Goal: Task Accomplishment & Management: Manage account settings

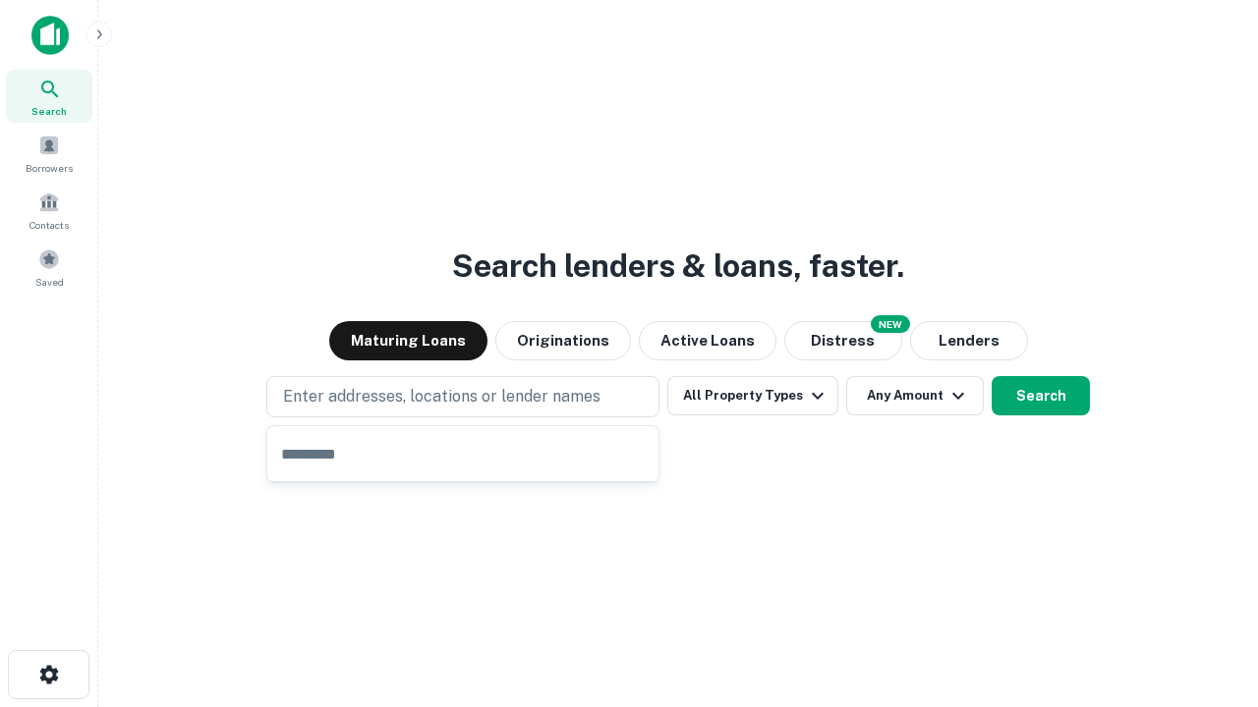
type input "**********"
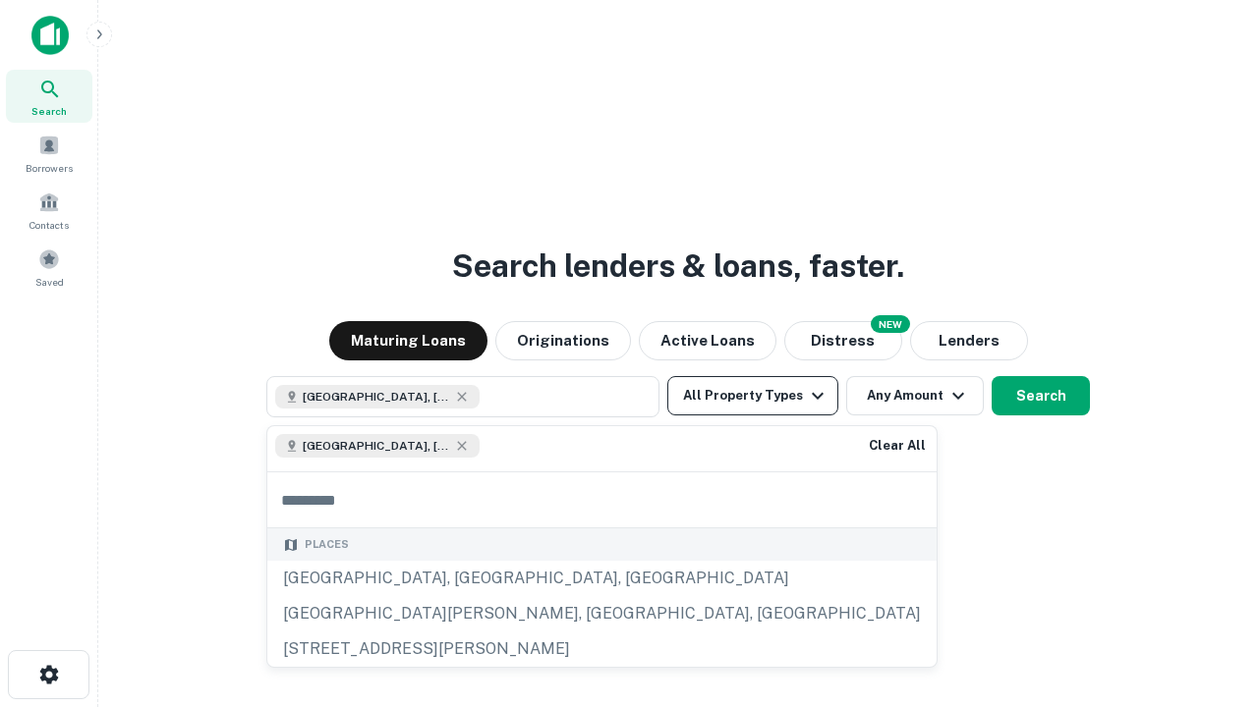
click at [753, 396] on button "All Property Types" at bounding box center [752, 395] width 171 height 39
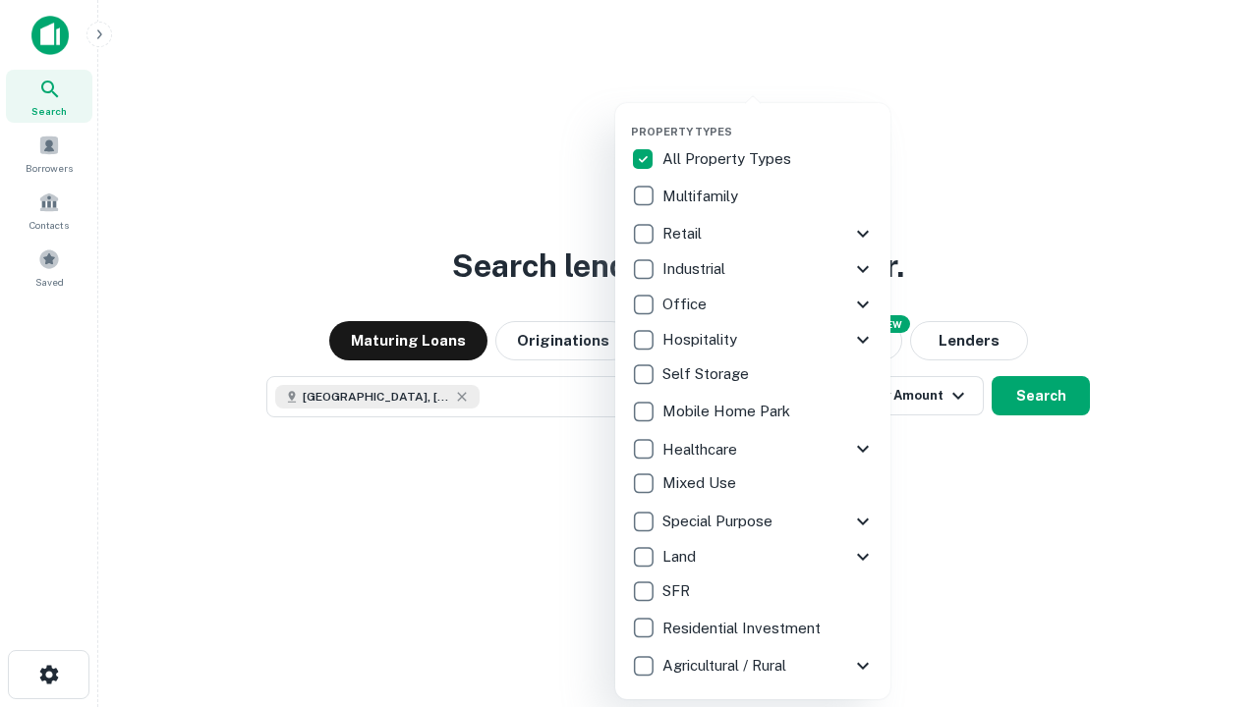
click at [768, 119] on button "button" at bounding box center [768, 119] width 275 height 1
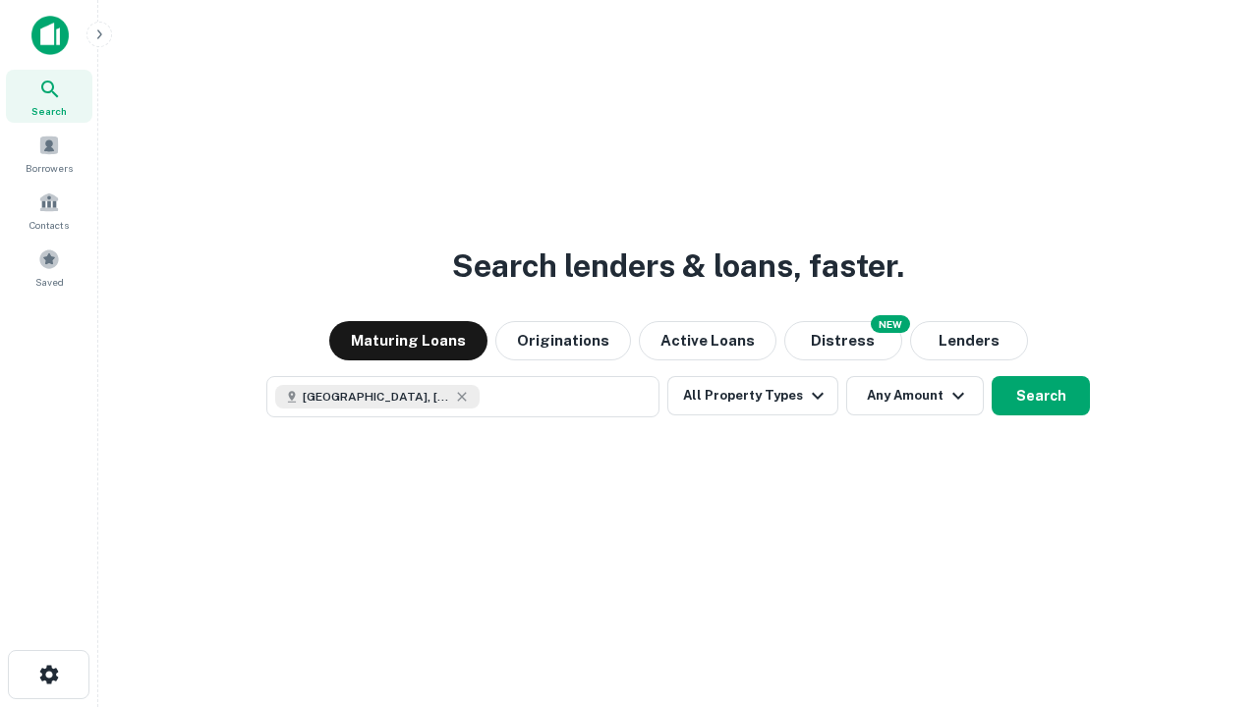
scroll to position [31, 0]
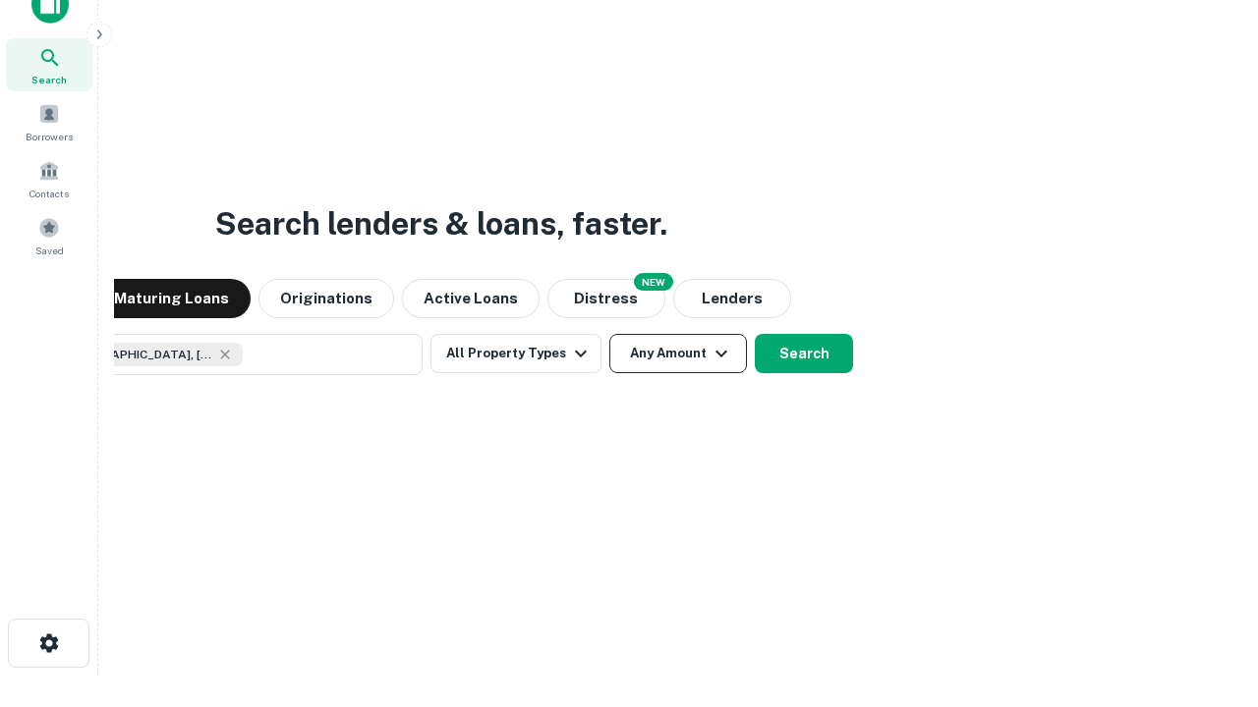
click at [609, 334] on button "Any Amount" at bounding box center [678, 353] width 138 height 39
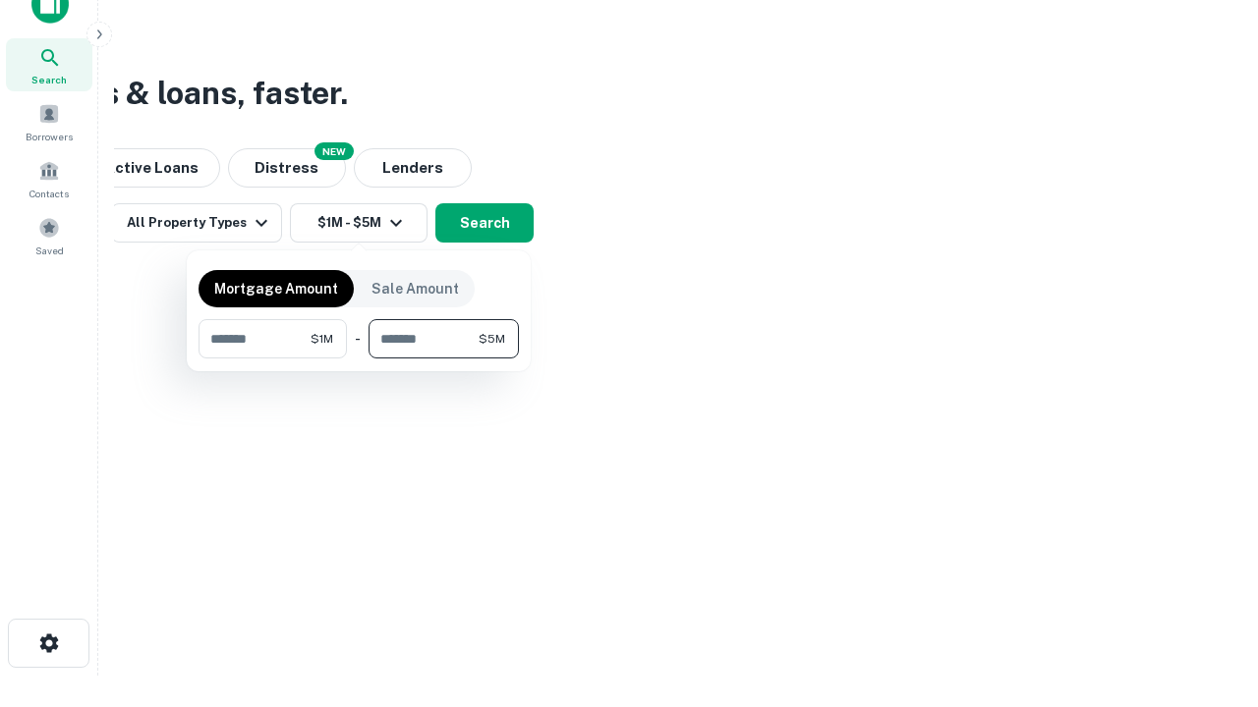
type input "*******"
click at [359, 359] on button "button" at bounding box center [358, 359] width 320 height 1
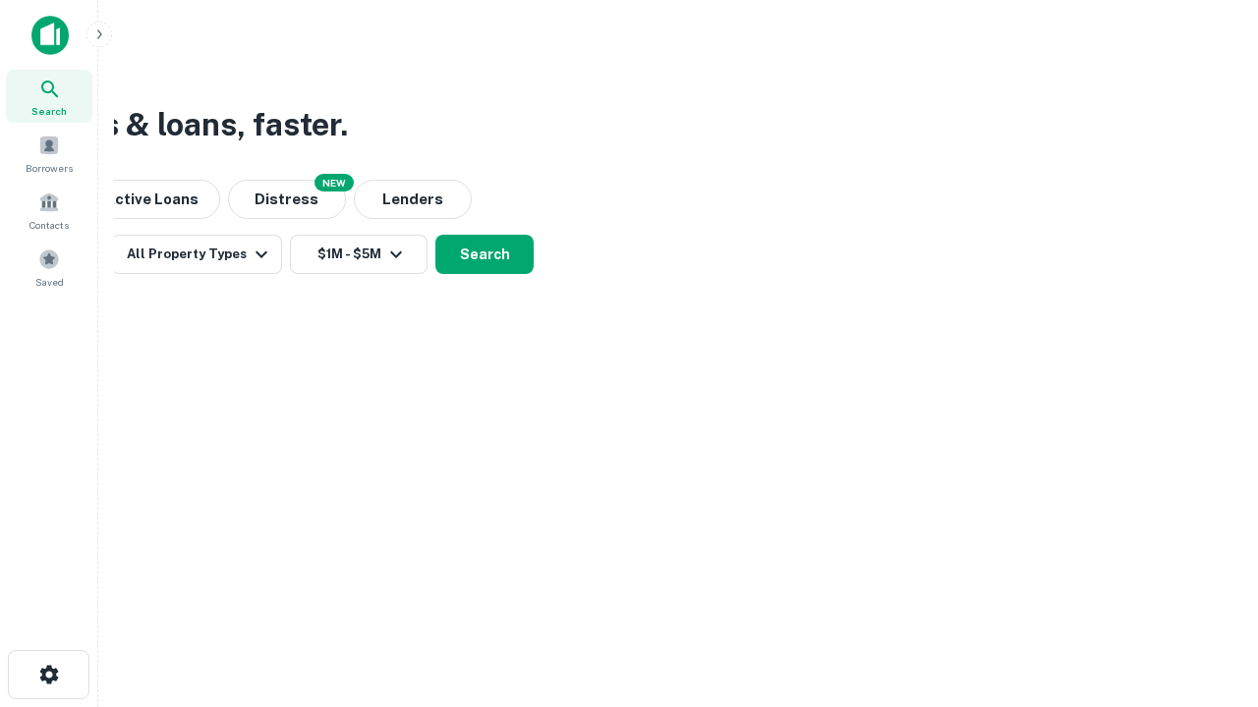
scroll to position [11, 363]
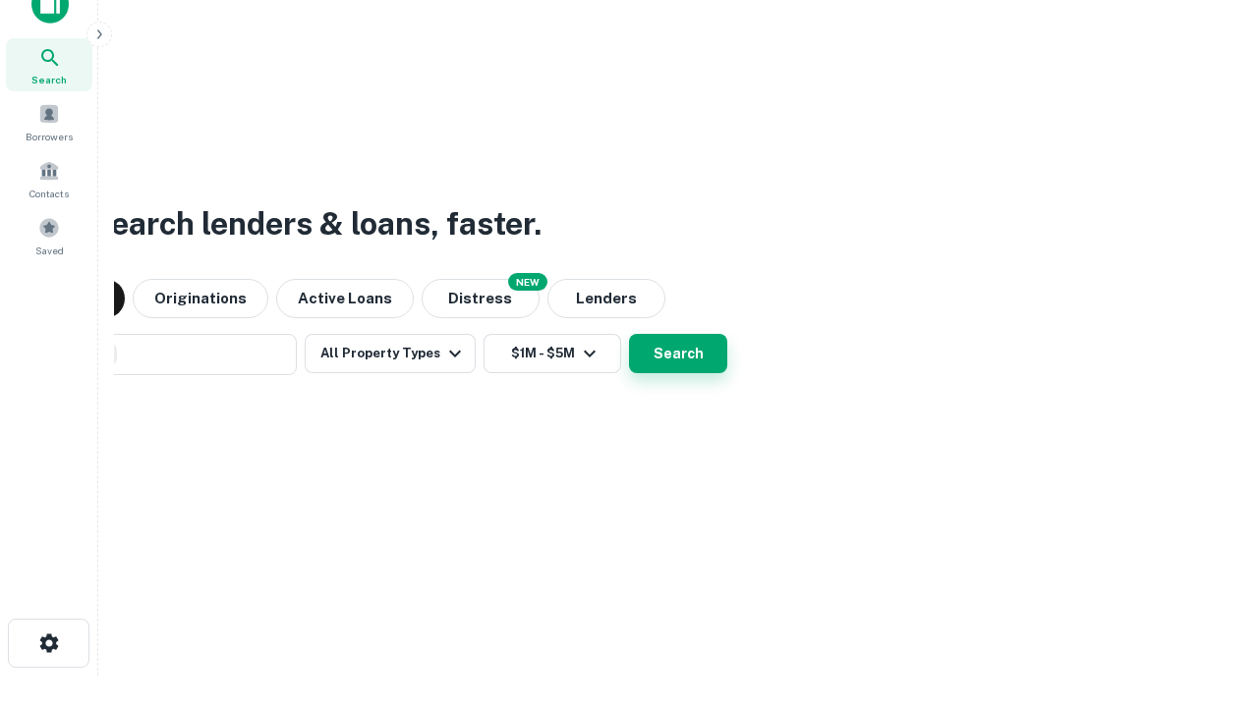
click at [629, 334] on button "Search" at bounding box center [678, 353] width 98 height 39
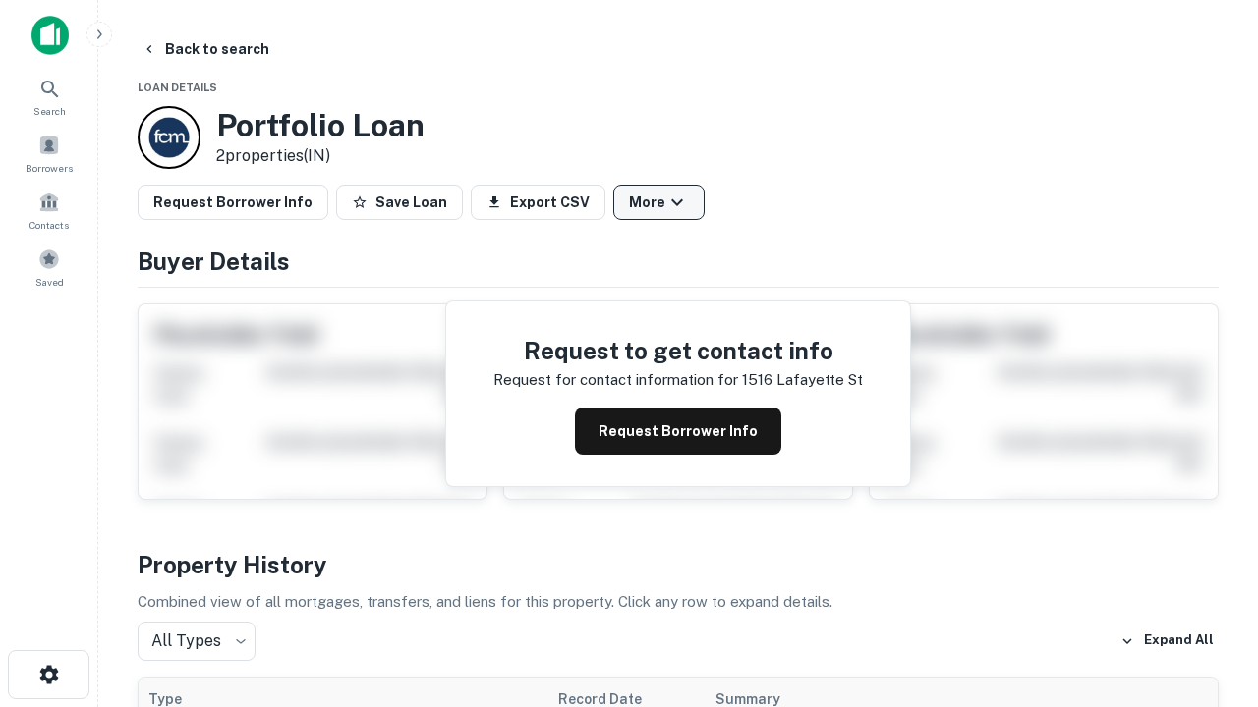
click at [658, 202] on button "More" at bounding box center [658, 202] width 91 height 35
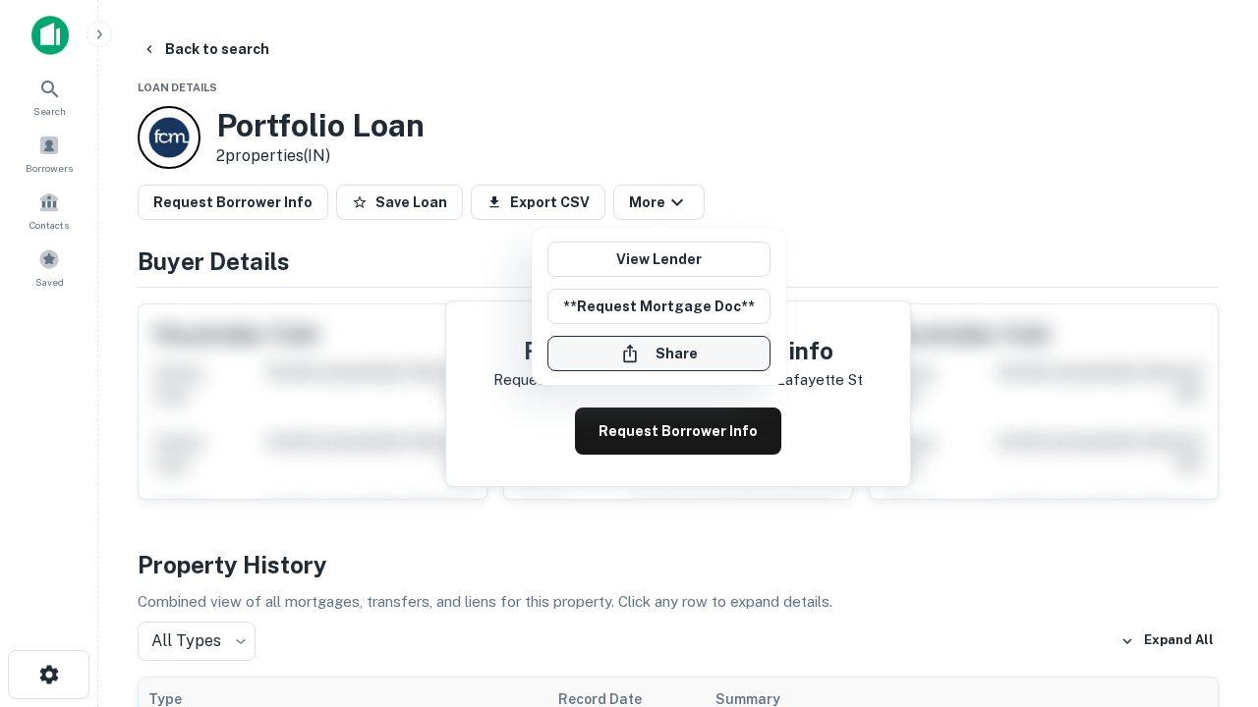
click at [658, 354] on button "Share" at bounding box center [658, 353] width 223 height 35
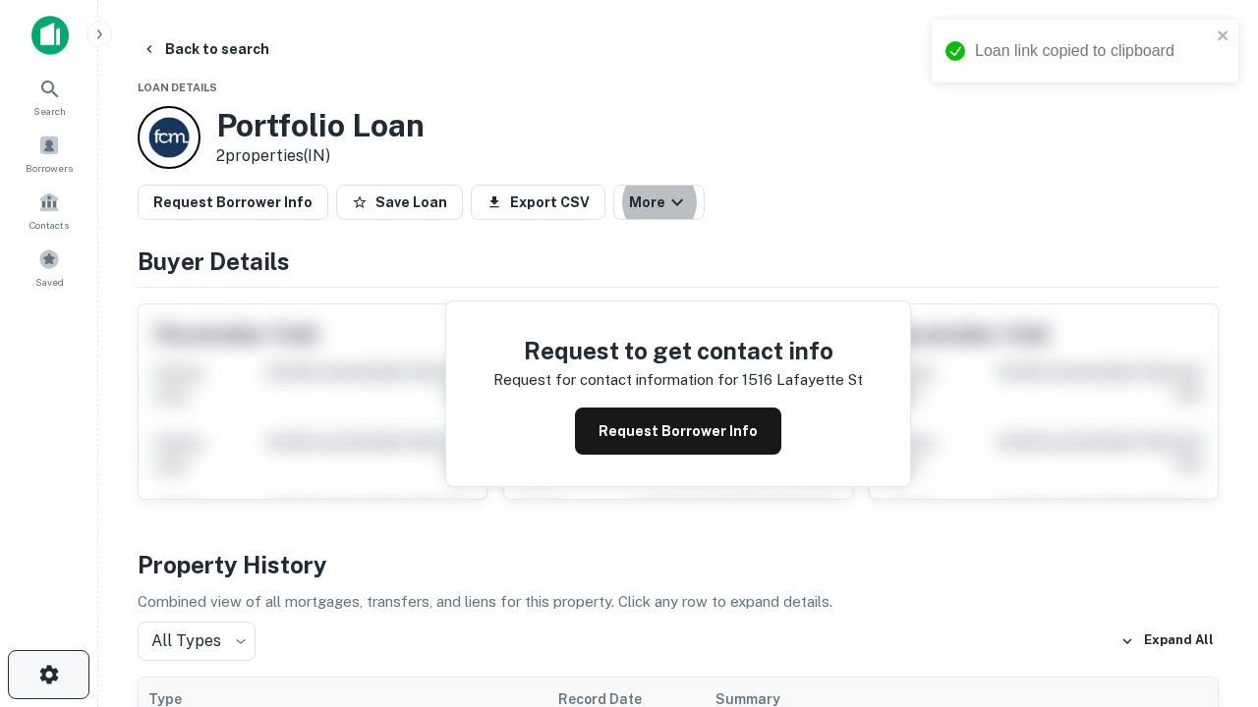
click at [48, 675] on icon "button" at bounding box center [49, 675] width 24 height 24
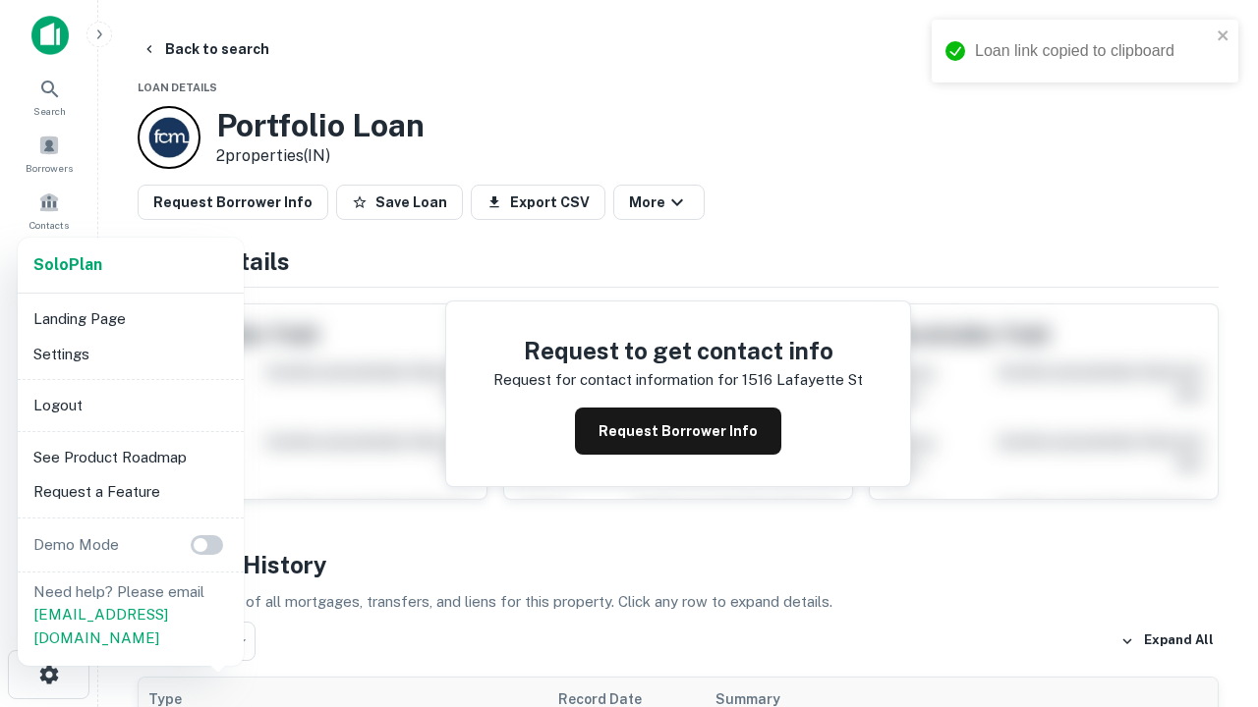
click at [130, 405] on li "Logout" at bounding box center [131, 405] width 210 height 35
